Goal: Transaction & Acquisition: Purchase product/service

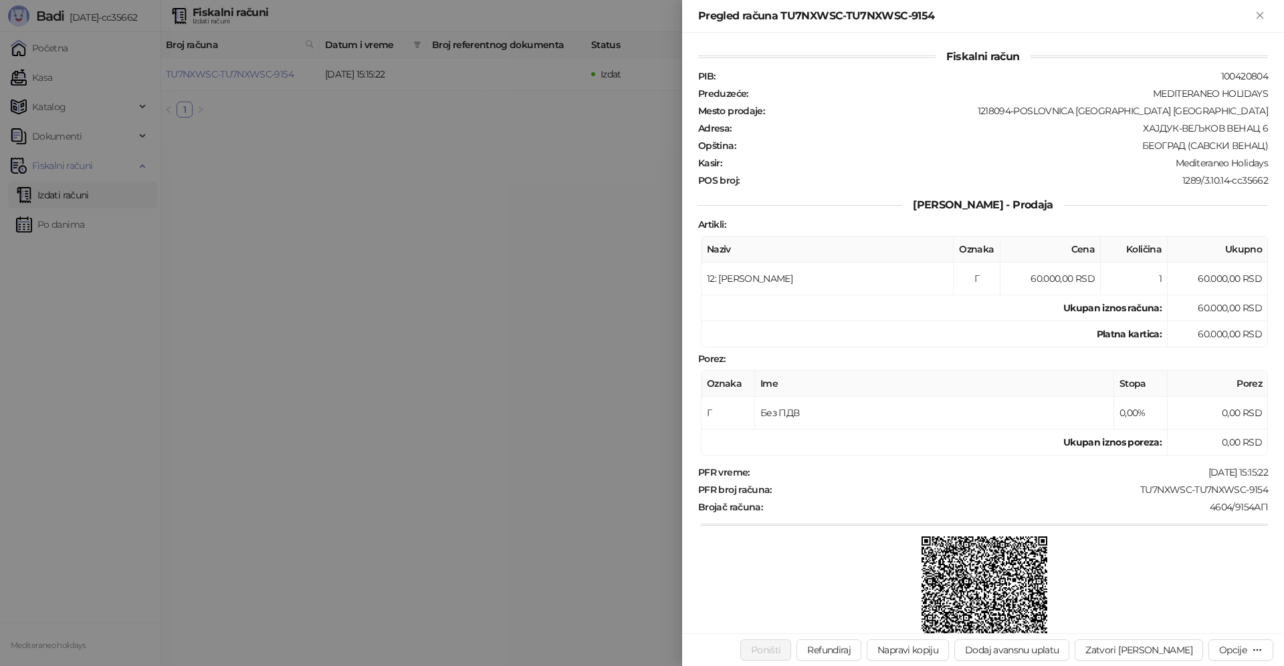
click at [64, 225] on div at bounding box center [642, 333] width 1284 height 666
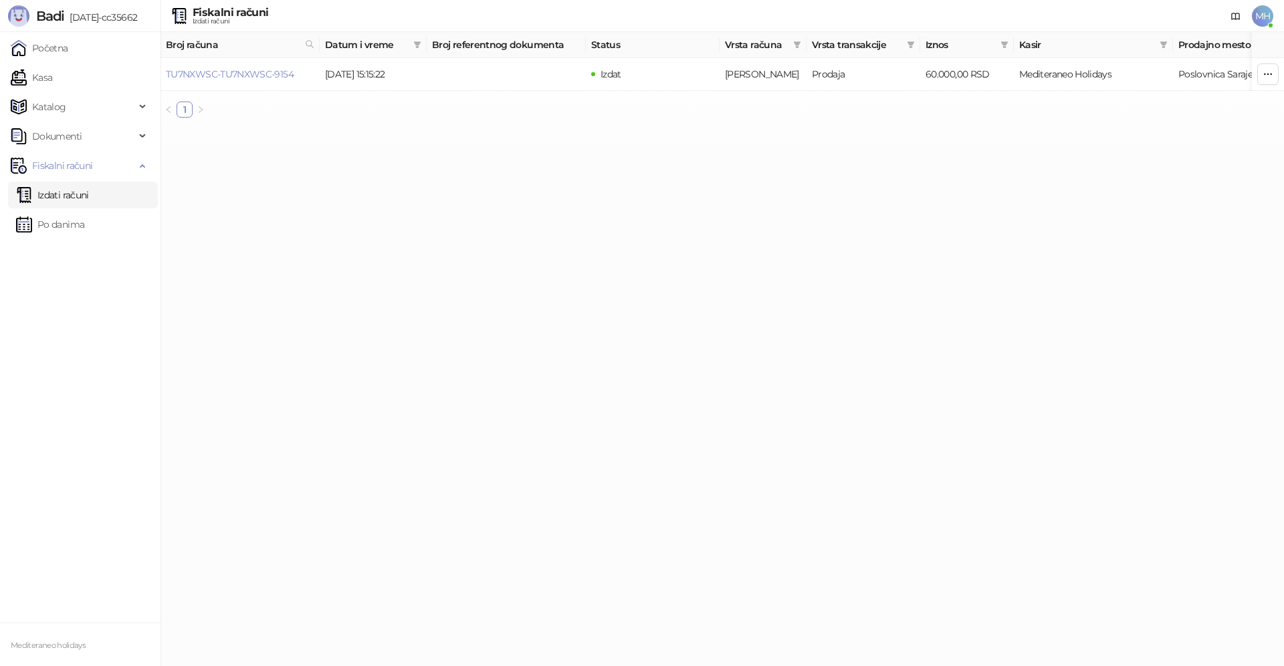
click at [72, 199] on link "Izdati računi" at bounding box center [52, 195] width 73 height 27
click at [303, 39] on span at bounding box center [309, 45] width 15 height 20
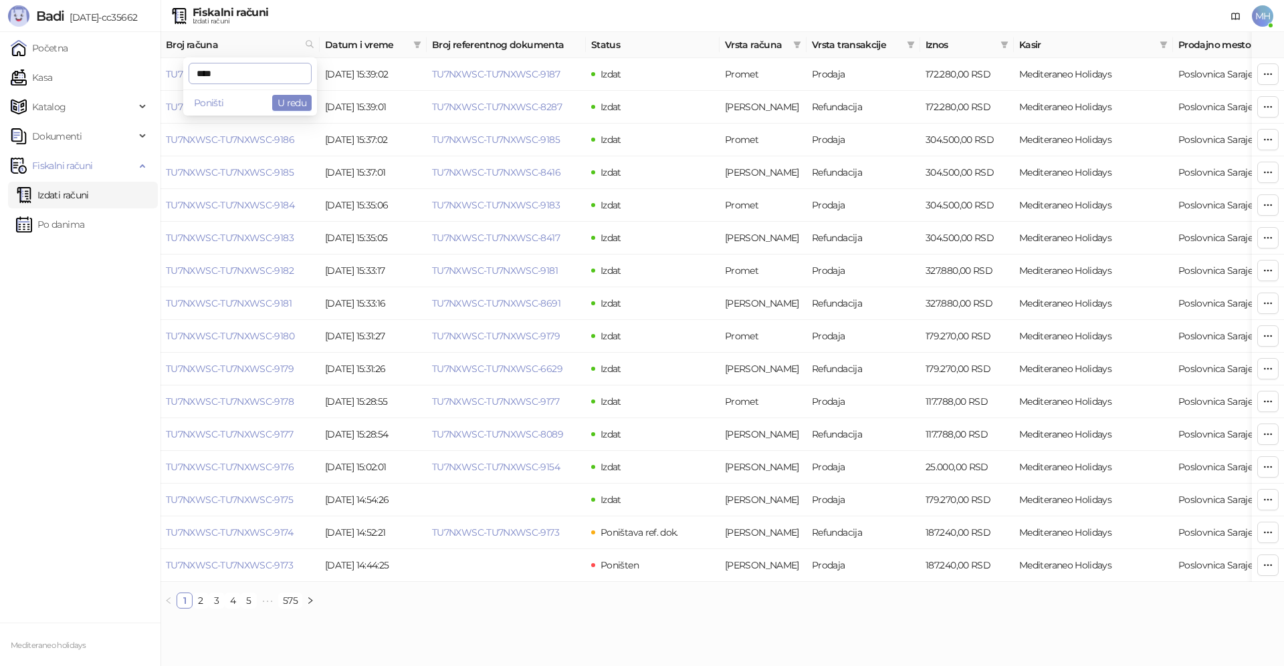
type input "****"
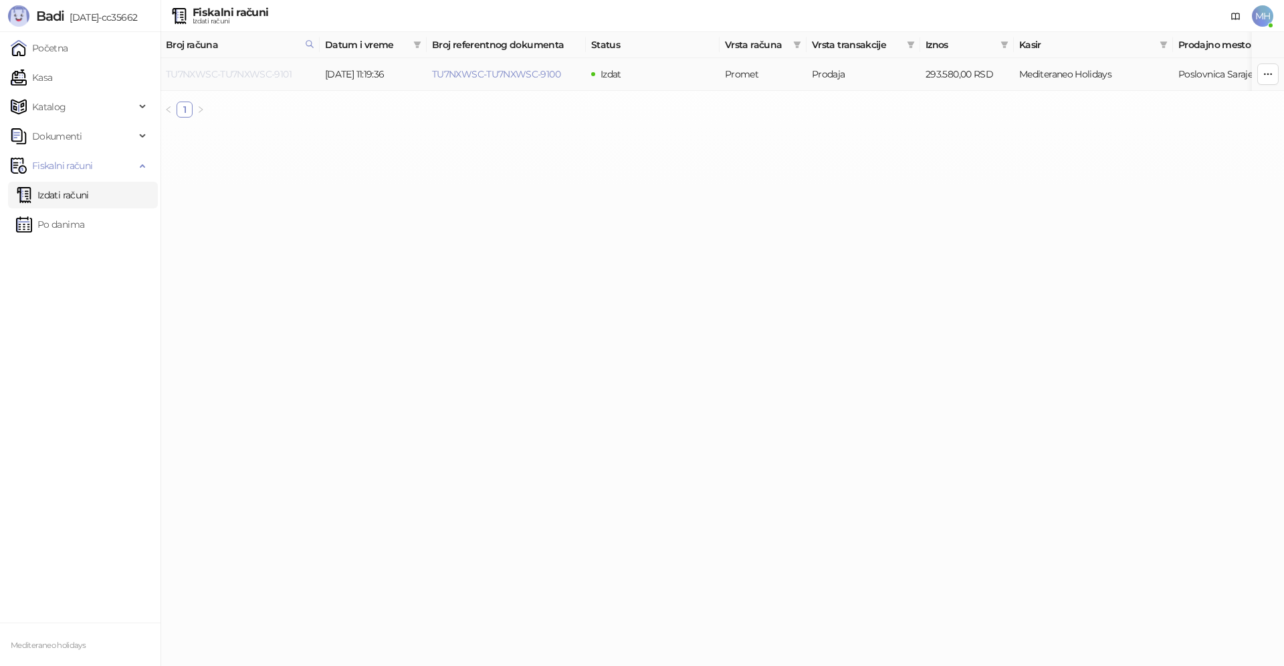
click at [248, 71] on link "TU7NXWSC-TU7NXWSC-9101" at bounding box center [229, 74] width 126 height 12
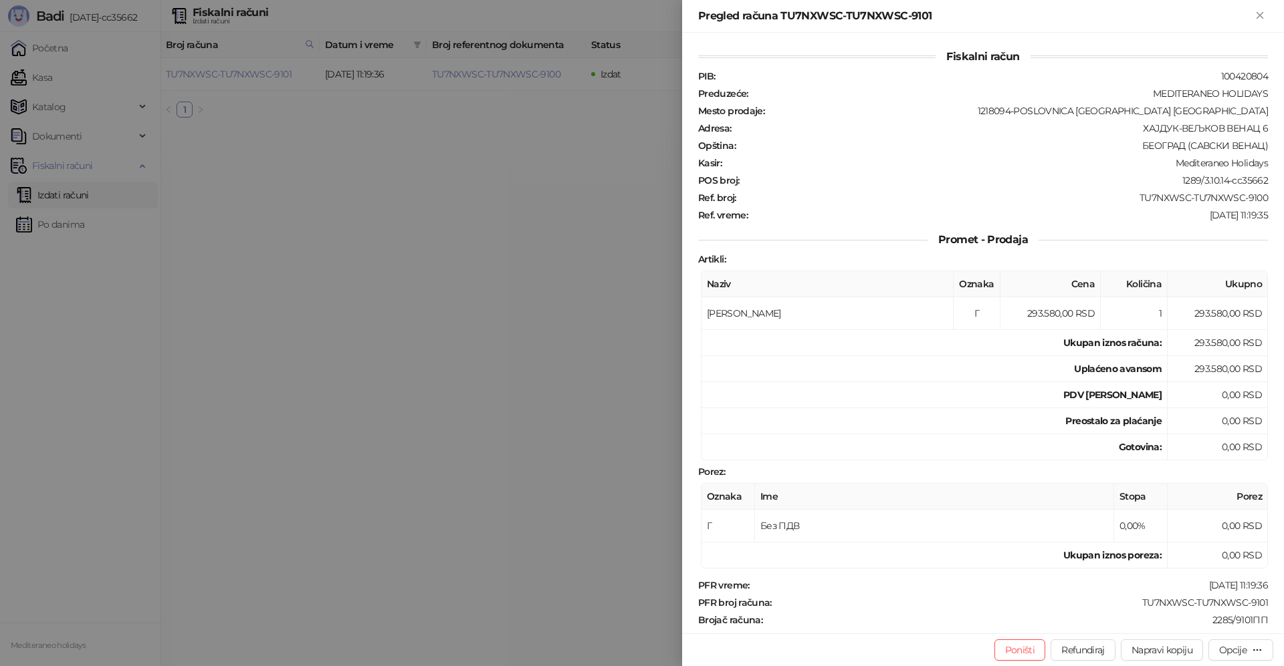
drag, startPoint x: 525, startPoint y: 406, endPoint x: 443, endPoint y: 451, distance: 94.0
click at [522, 402] on div at bounding box center [642, 333] width 1284 height 666
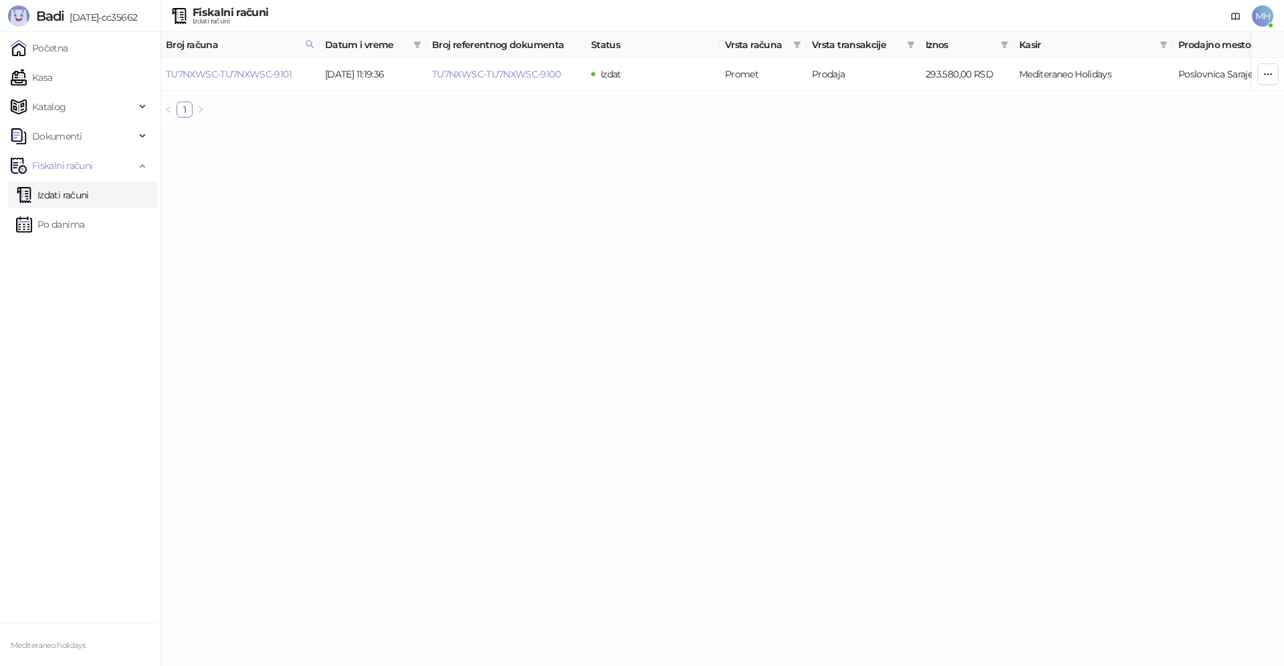
click at [87, 195] on link "Izdati računi" at bounding box center [52, 195] width 73 height 27
click at [313, 41] on icon at bounding box center [309, 43] width 9 height 9
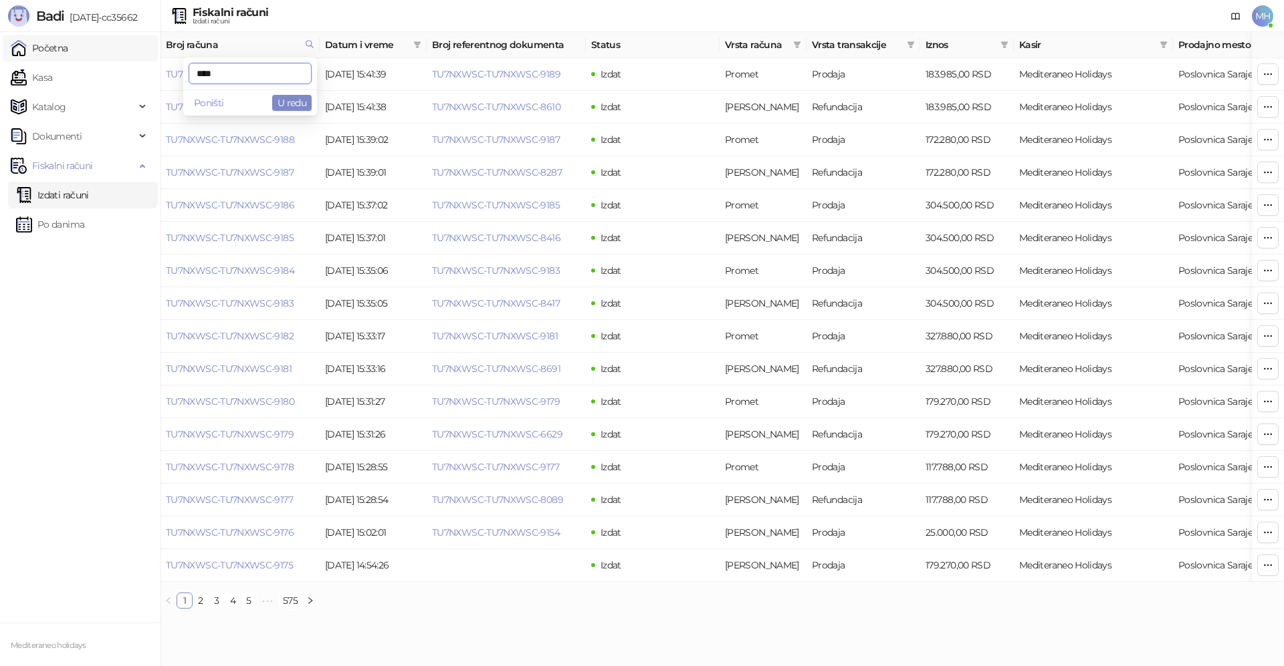
click at [39, 53] on link "Početna" at bounding box center [39, 48] width 57 height 27
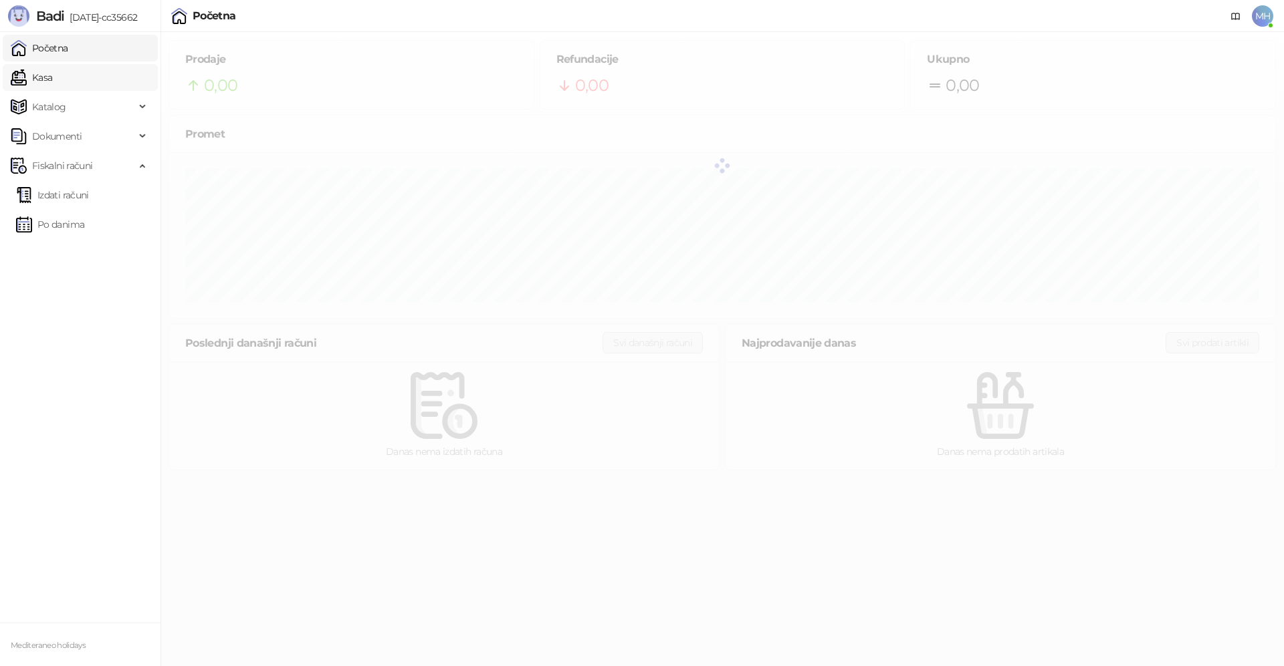
click at [52, 77] on link "Kasa" at bounding box center [31, 77] width 41 height 27
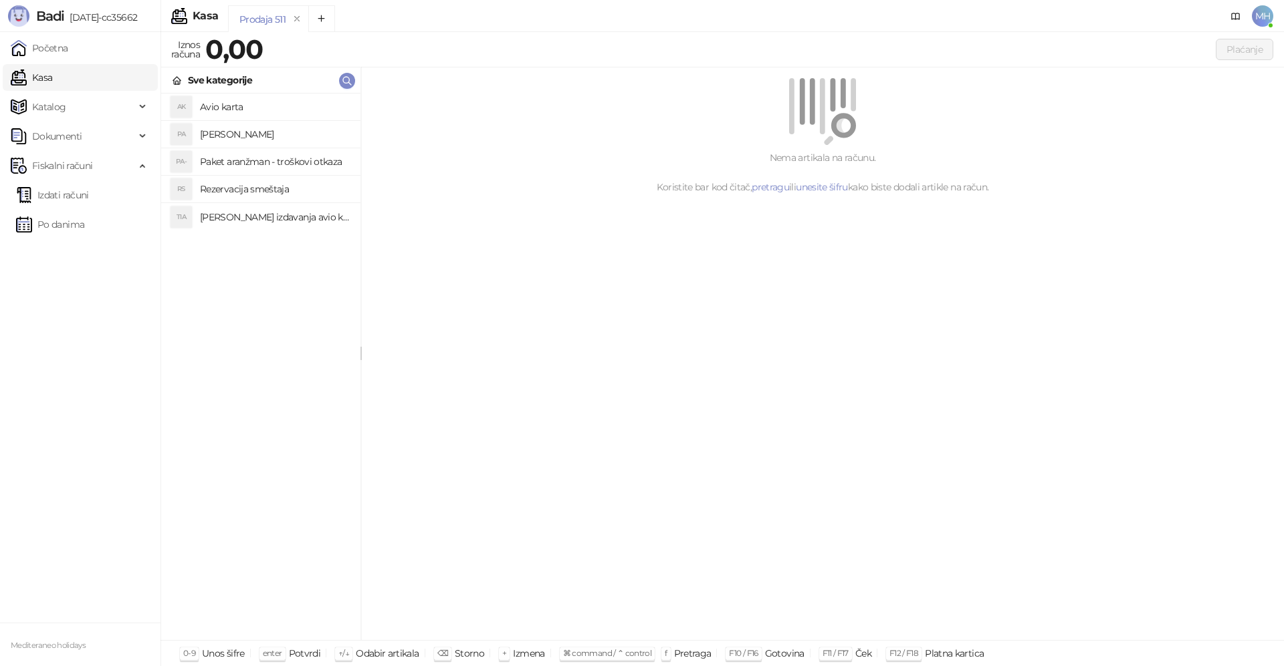
click at [275, 126] on h4 "[PERSON_NAME]" at bounding box center [275, 134] width 150 height 21
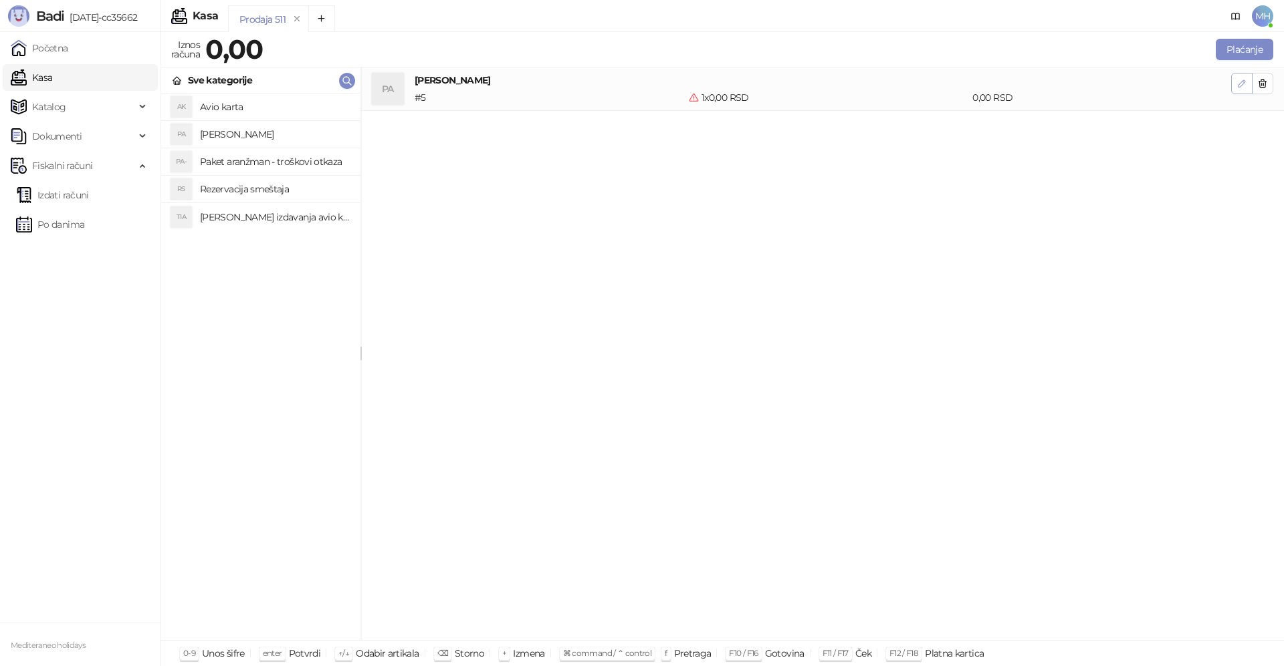
click at [1235, 86] on button "button" at bounding box center [1241, 83] width 21 height 21
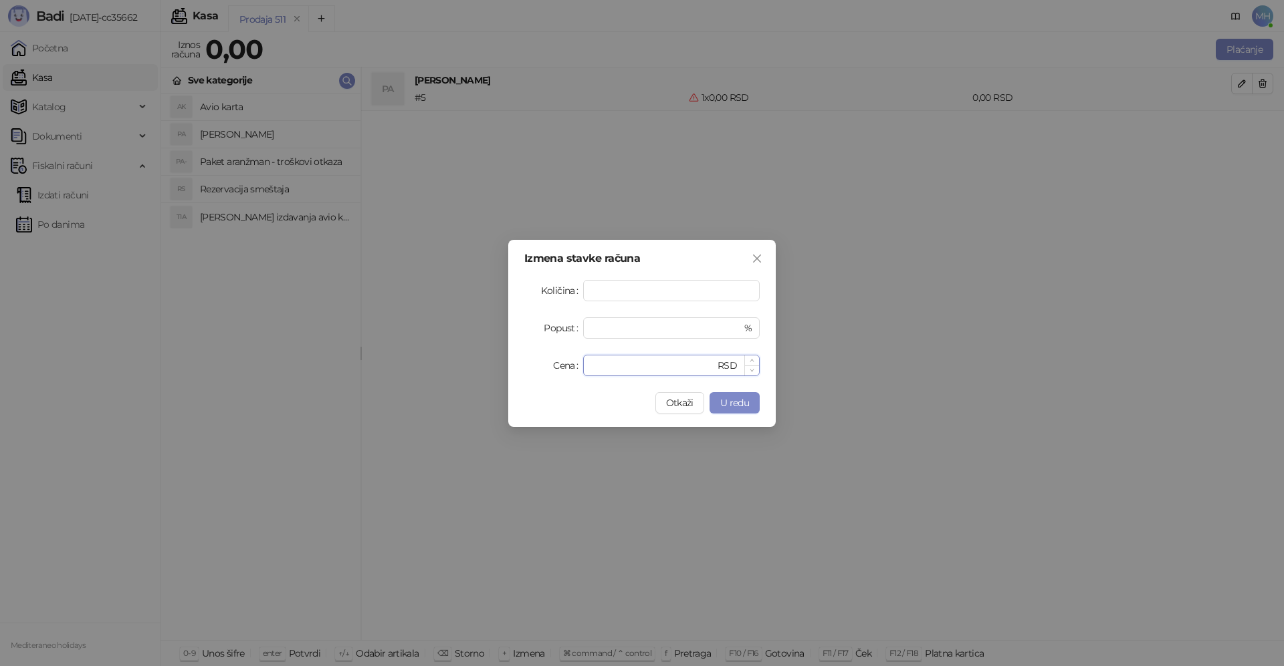
click at [624, 365] on input "*" at bounding box center [653, 366] width 124 height 20
click at [626, 365] on input "*" at bounding box center [653, 366] width 124 height 20
type input "****"
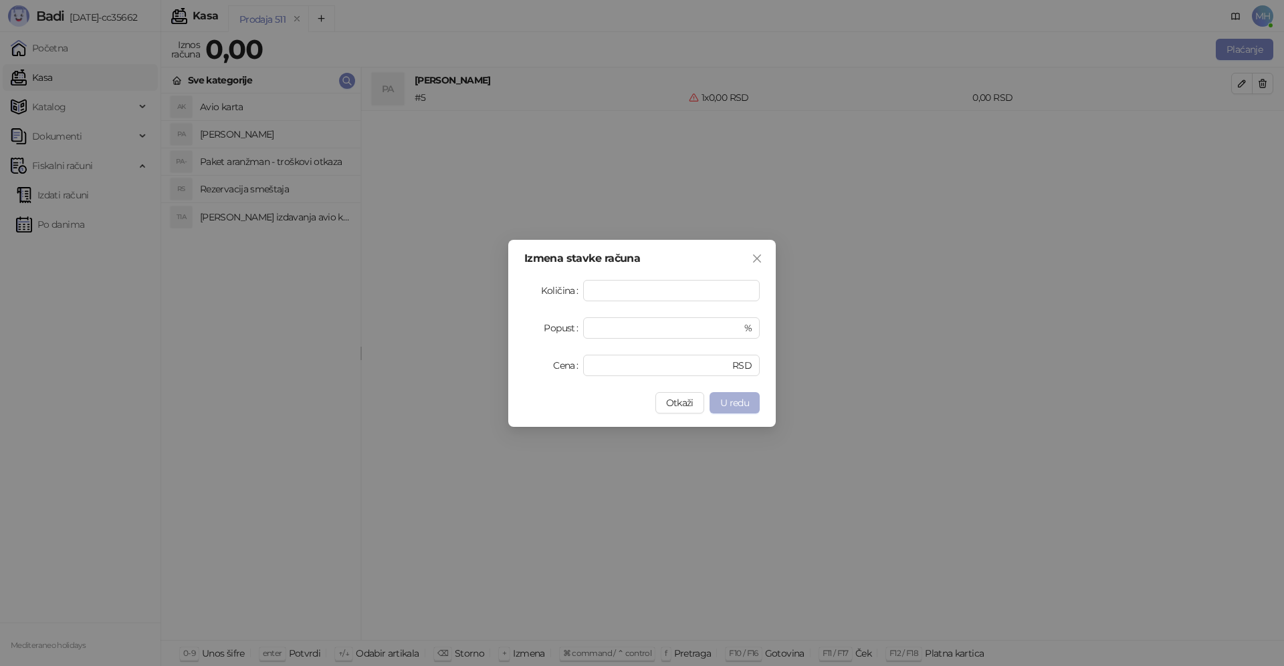
click at [735, 398] on span "U redu" at bounding box center [734, 403] width 29 height 12
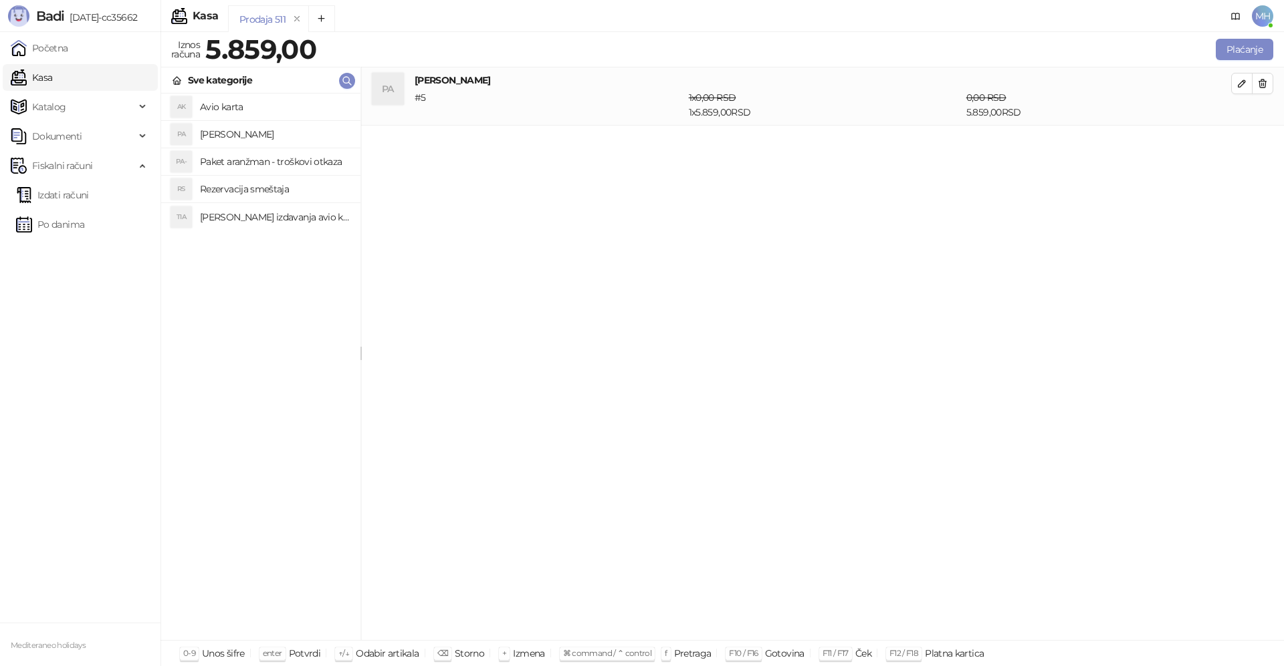
click at [1235, 34] on div "Prodaja 511 Iznos računa 5.859,00 Plaćanje Sve kategorije AK Avio karta PA Pake…" at bounding box center [721, 349] width 1123 height 634
click at [1239, 45] on button "Plaćanje" at bounding box center [1243, 49] width 57 height 21
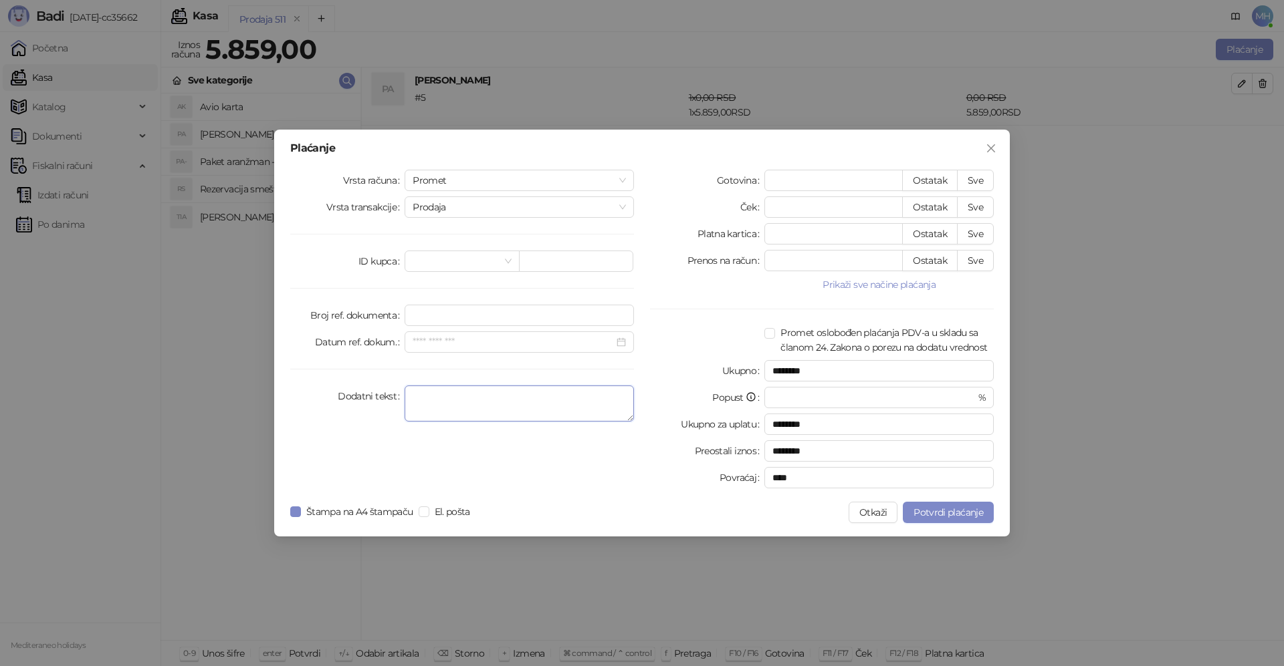
click at [481, 387] on textarea "Dodatni tekst" at bounding box center [518, 404] width 229 height 36
type textarea "*********"
click at [816, 223] on div "Gotovina * Ostatak Sve Ček * Ostatak Sve Platna kartica * Ostatak Sve Prenos na…" at bounding box center [822, 332] width 360 height 324
click at [816, 225] on input "*" at bounding box center [833, 234] width 137 height 20
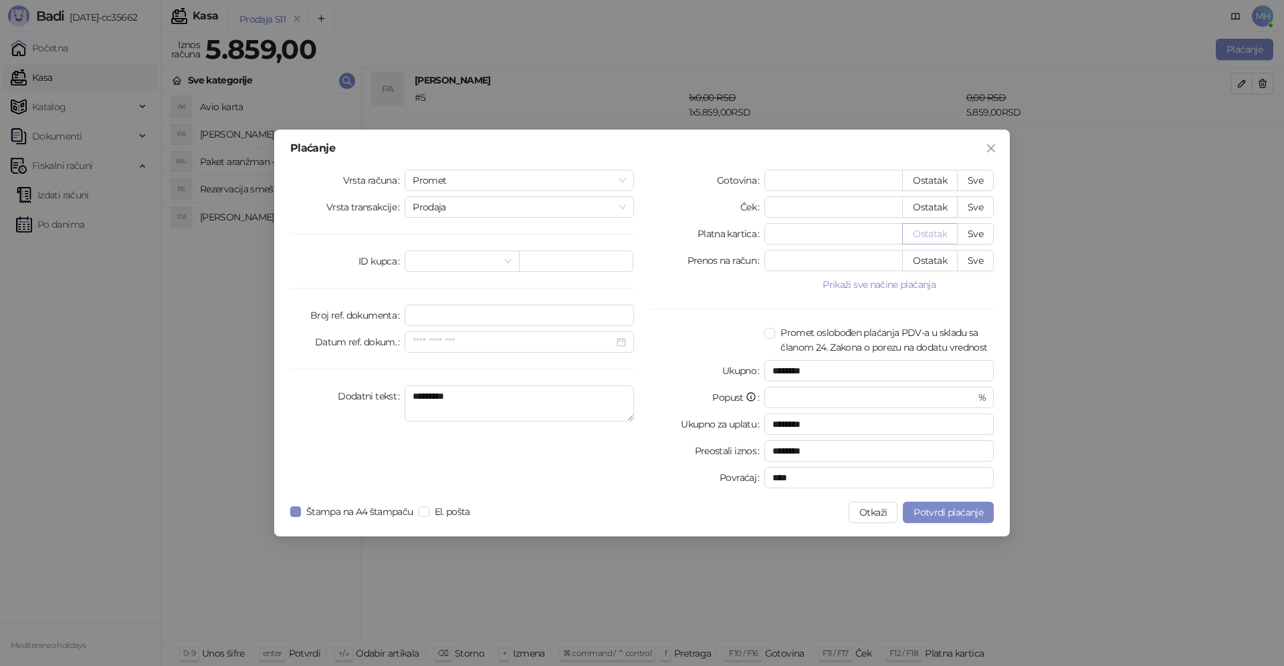
click at [970, 237] on button "Sve" at bounding box center [975, 233] width 37 height 21
type input "****"
click at [721, 296] on div "Gotovina * Ostatak Sve Ček * Ostatak Sve Platna kartica **** Ostatak Sve Prenos…" at bounding box center [822, 332] width 360 height 324
click at [929, 519] on button "Potvrdi plaćanje" at bounding box center [947, 512] width 91 height 21
